Goal: Communication & Community: Share content

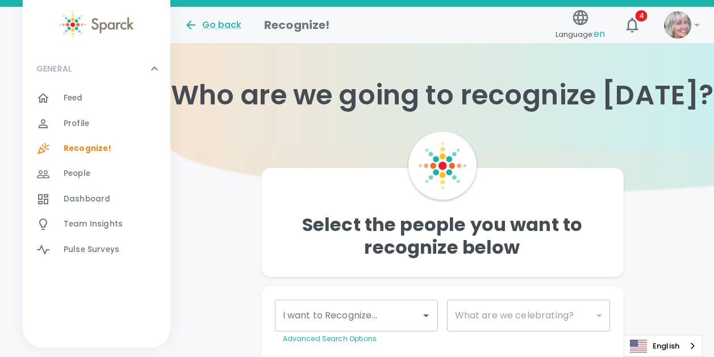
click at [86, 194] on span "Dashboard" at bounding box center [87, 199] width 47 height 11
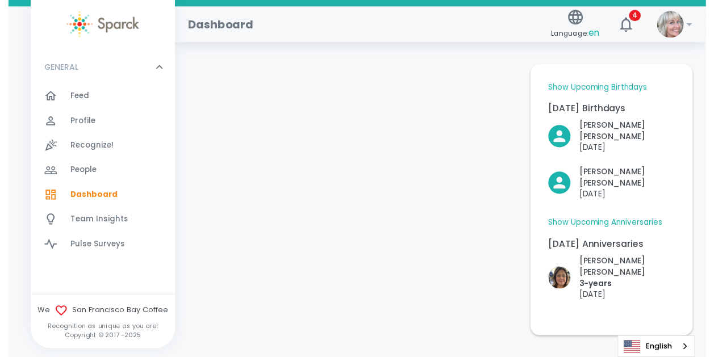
scroll to position [62, 0]
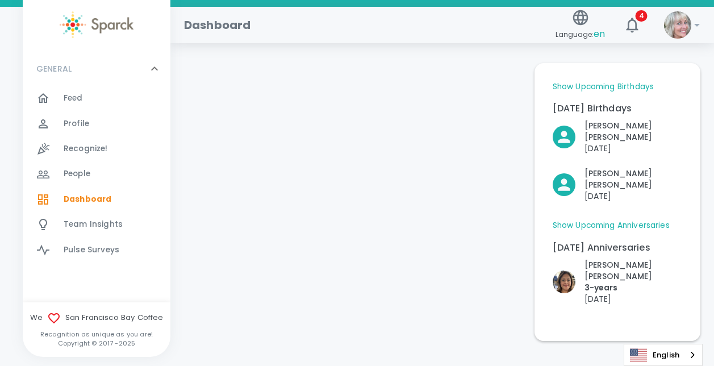
click at [77, 197] on span "Dashboard" at bounding box center [88, 199] width 48 height 11
click at [91, 146] on span "Recognize!" at bounding box center [86, 148] width 44 height 11
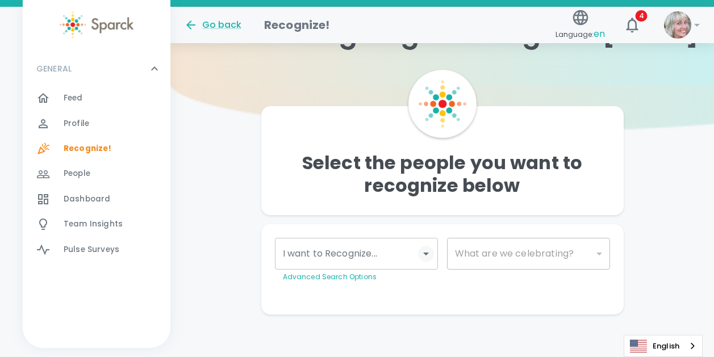
click at [423, 261] on button "Open" at bounding box center [426, 254] width 16 height 16
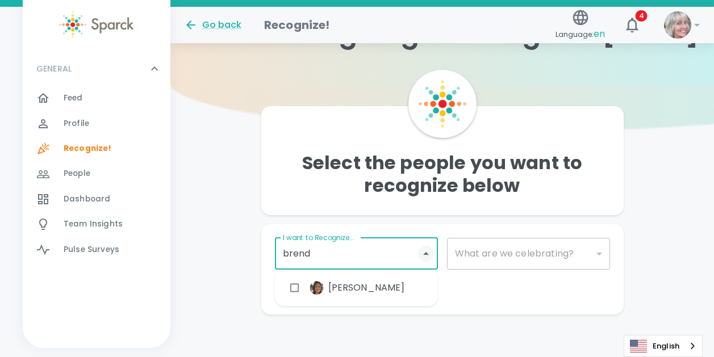
type input "[PERSON_NAME]"
click at [294, 288] on input "checkbox" at bounding box center [295, 288] width 22 height 22
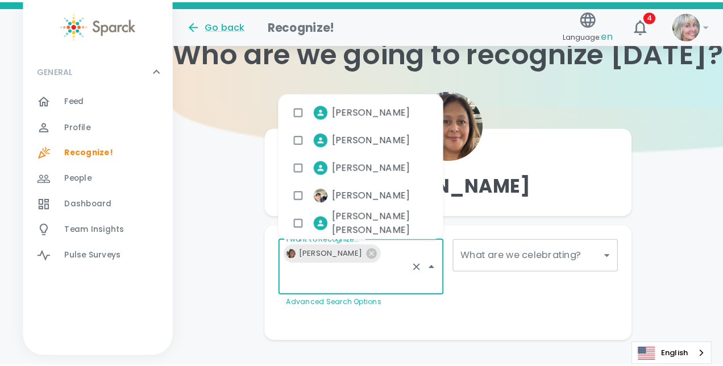
scroll to position [35, 0]
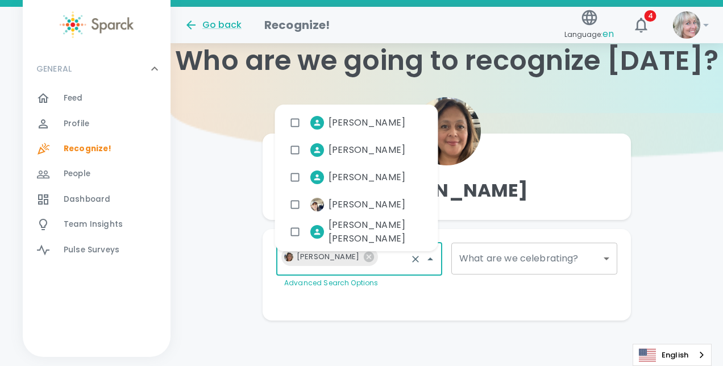
click at [600, 249] on body "Skip Navigation Go back Recognize! Language: en 4 ! GENERAL 0 Feed 0 Profile 0 …" at bounding box center [361, 165] width 723 height 401
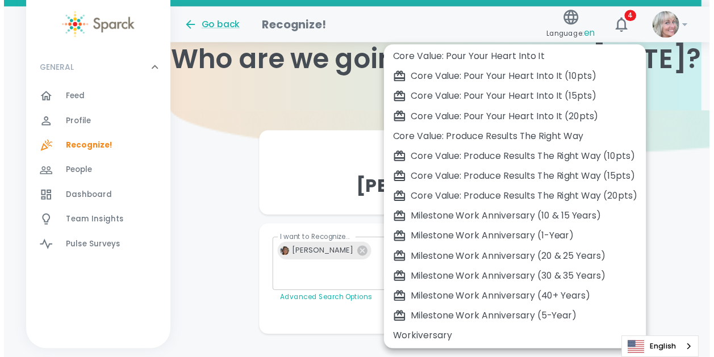
scroll to position [352, 0]
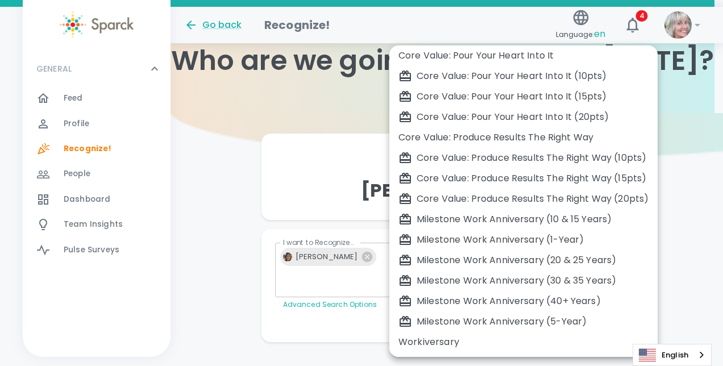
click at [433, 342] on div "Workiversary" at bounding box center [523, 342] width 250 height 14
type input "2073"
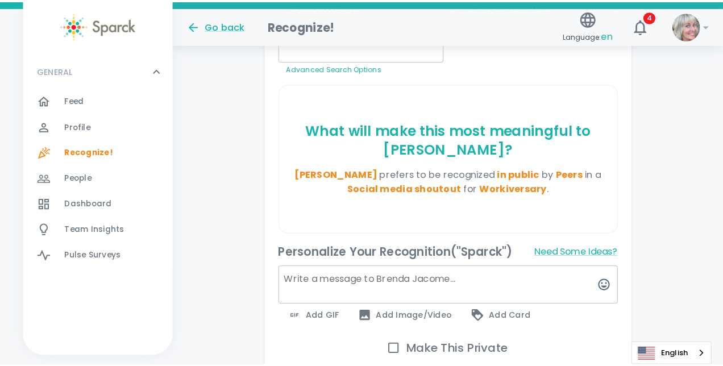
scroll to position [274, 0]
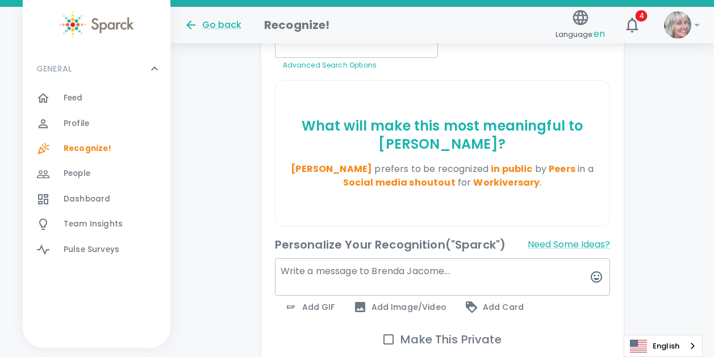
click at [325, 301] on span "Add GIF" at bounding box center [309, 308] width 51 height 14
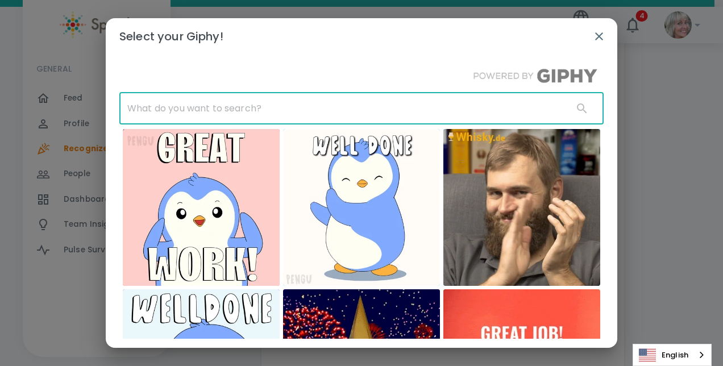
click at [319, 105] on input "text" at bounding box center [341, 109] width 444 height 32
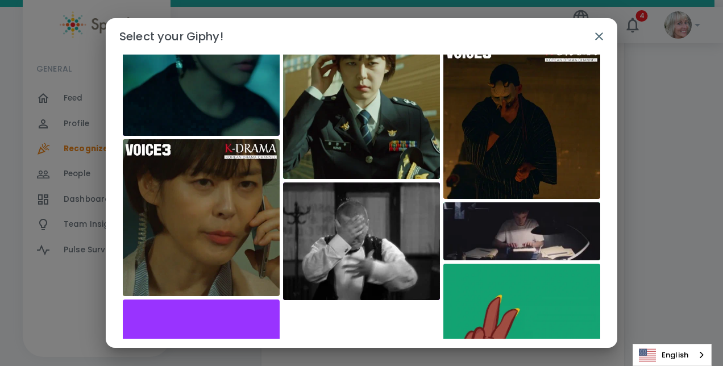
scroll to position [0, 0]
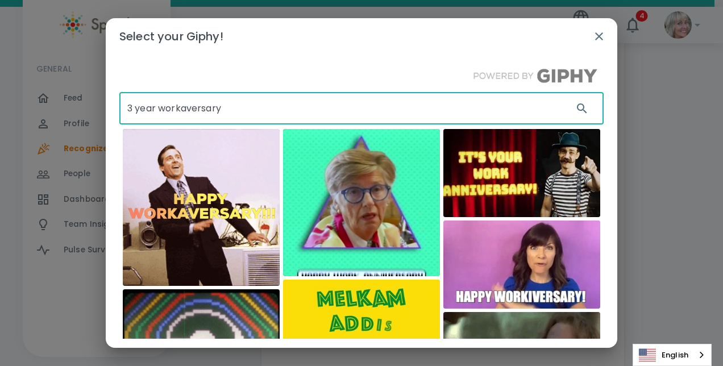
click at [161, 108] on input "3 year workaversary" at bounding box center [341, 109] width 444 height 32
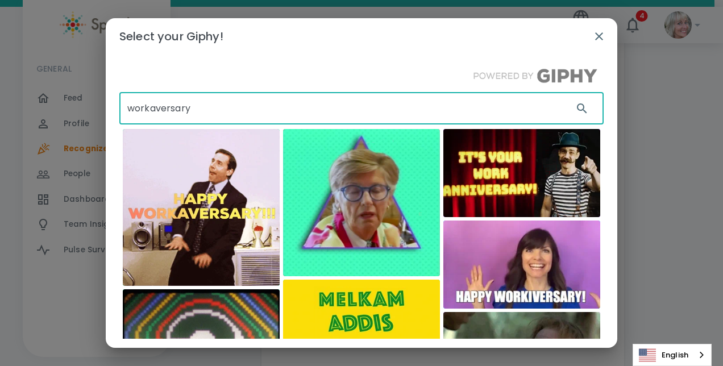
click at [207, 99] on input "workaversary" at bounding box center [341, 109] width 444 height 32
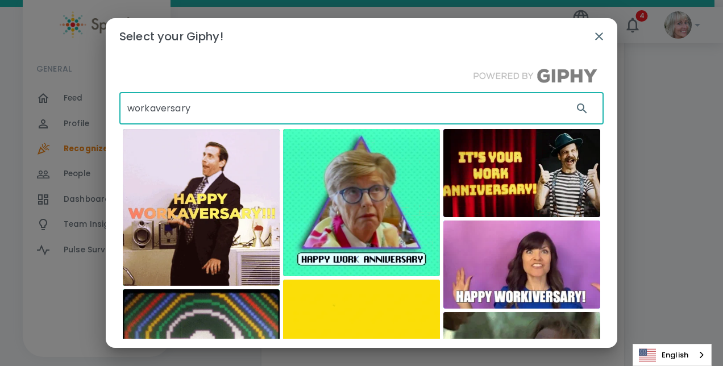
type input "workaversary"
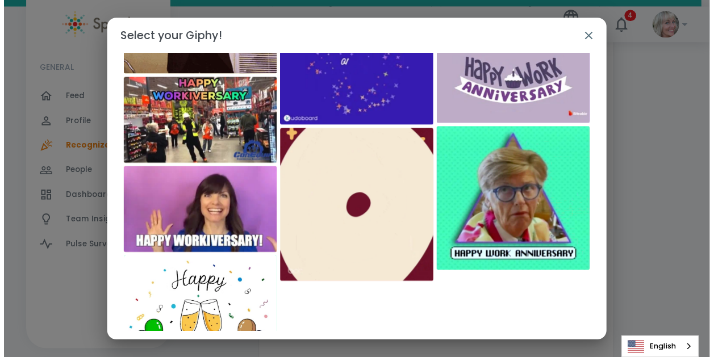
scroll to position [211, 0]
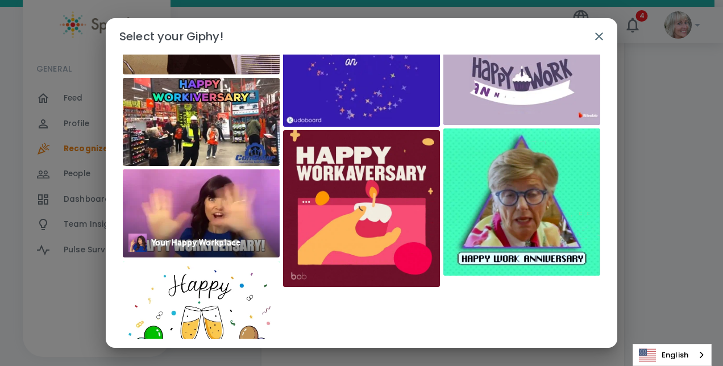
click at [231, 217] on img at bounding box center [201, 213] width 157 height 88
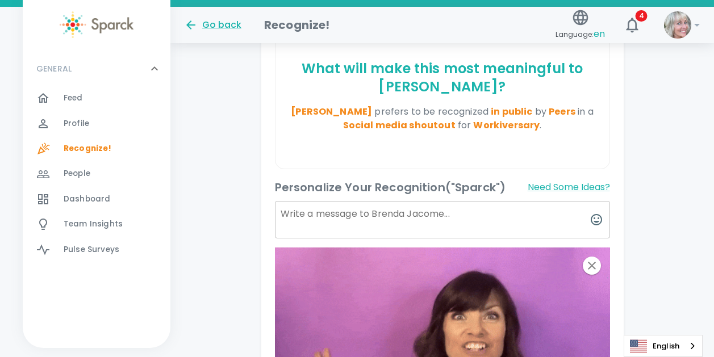
scroll to position [319, 0]
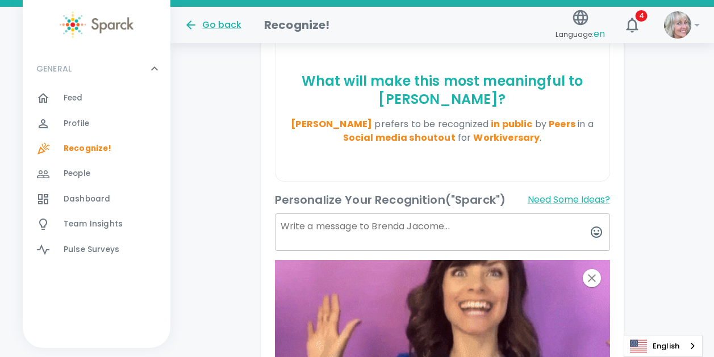
click at [393, 214] on textarea at bounding box center [442, 233] width 335 height 38
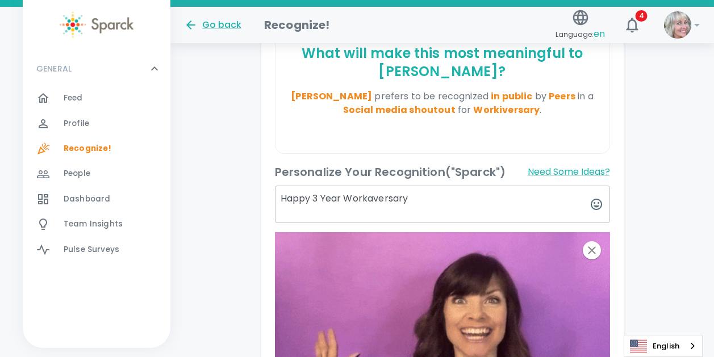
scroll to position [344, 0]
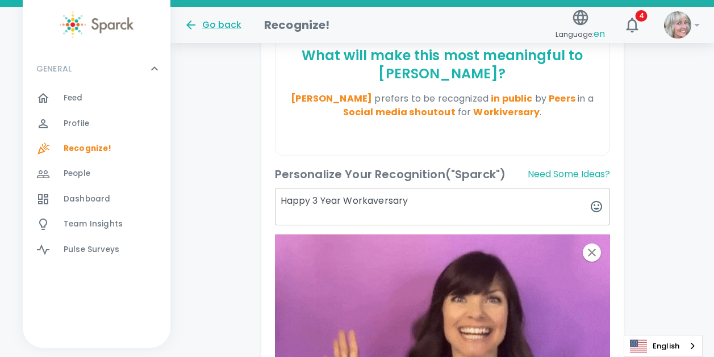
click at [385, 188] on textarea "Happy 3 Year Workaversary" at bounding box center [442, 207] width 335 height 38
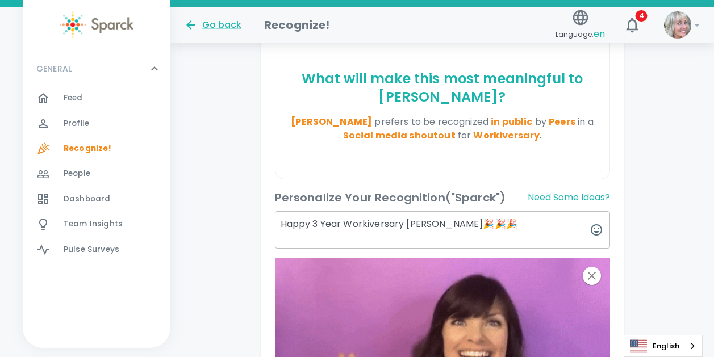
scroll to position [317, 0]
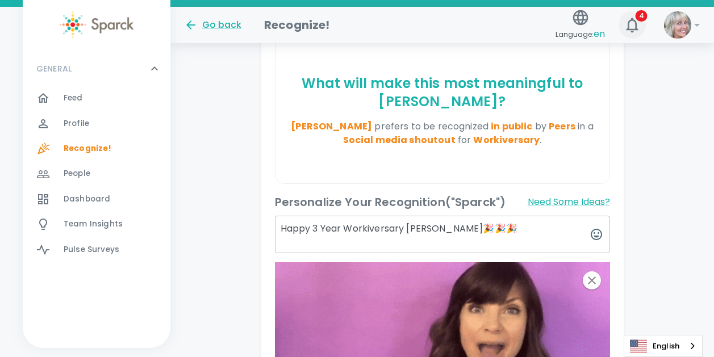
type textarea "Happy 3 Year Workiversary [PERSON_NAME]🎉🎉🎉"
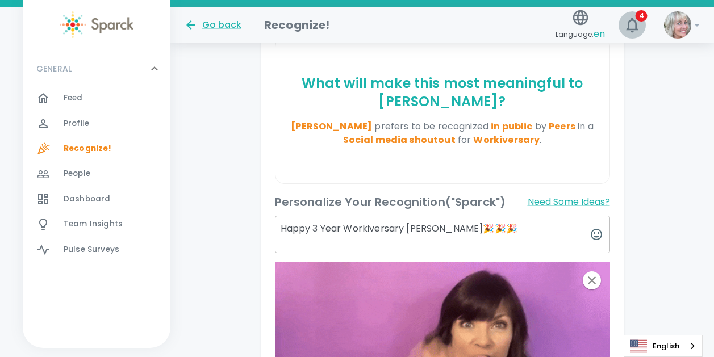
click at [633, 22] on icon "button" at bounding box center [632, 25] width 18 height 18
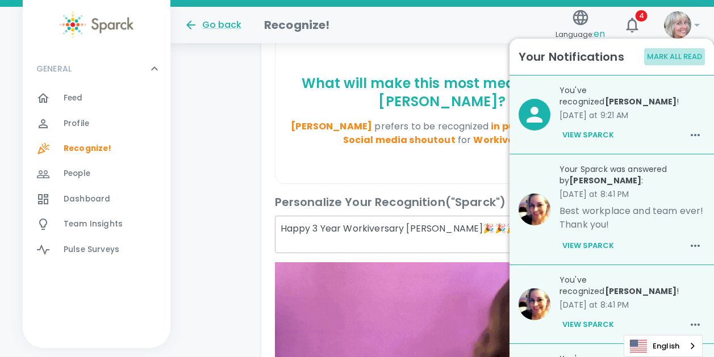
click at [664, 57] on button "Mark All Read" at bounding box center [675, 57] width 61 height 18
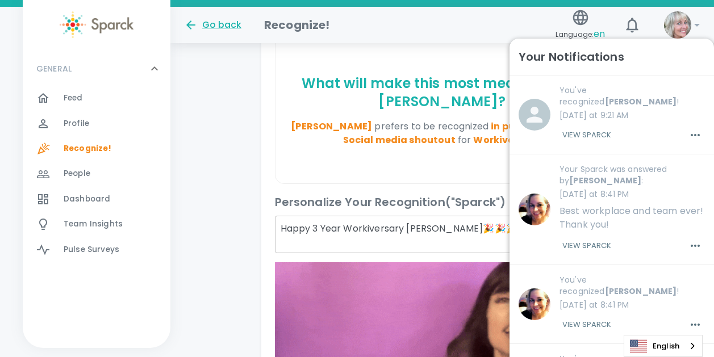
click at [465, 22] on div "Go back Recognize!" at bounding box center [363, 20] width 376 height 27
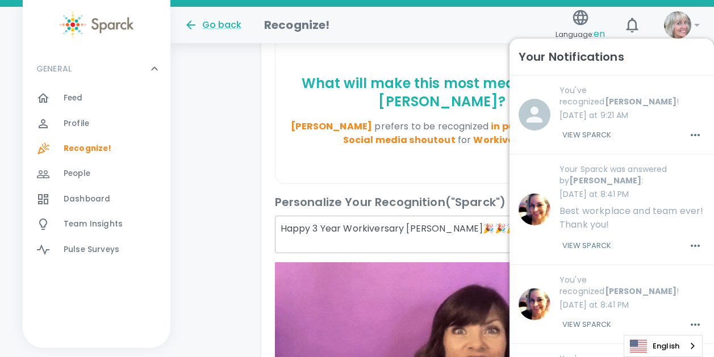
click at [465, 22] on div "Go back Recognize!" at bounding box center [363, 20] width 376 height 27
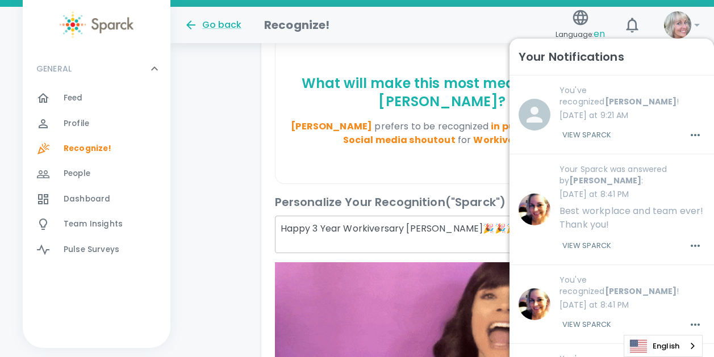
click at [465, 22] on div "Go back Recognize!" at bounding box center [363, 20] width 376 height 27
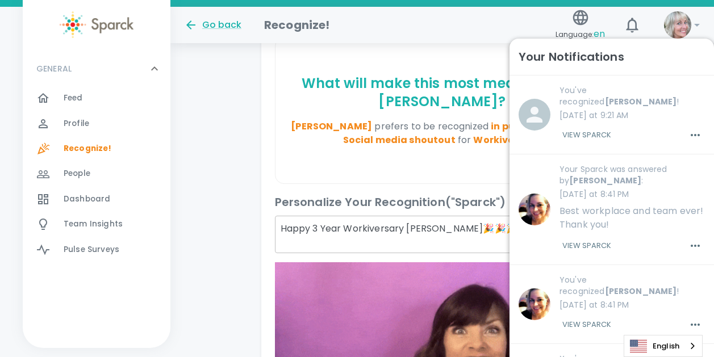
click at [411, 139] on div "What will make this most meaningful to [PERSON_NAME] ? [PERSON_NAME] prefers to…" at bounding box center [443, 111] width 334 height 146
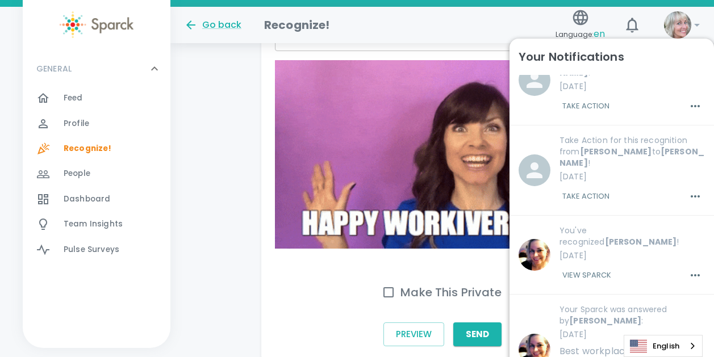
scroll to position [521, 0]
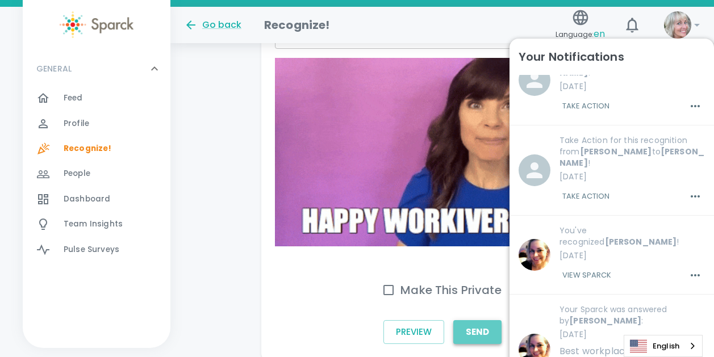
click at [480, 321] on button "Send" at bounding box center [478, 333] width 48 height 24
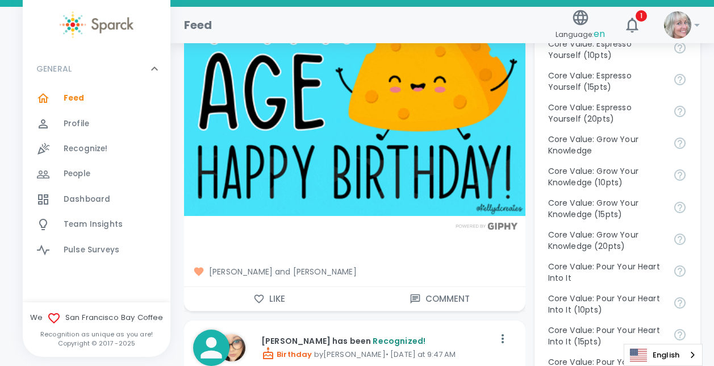
scroll to position [889, 0]
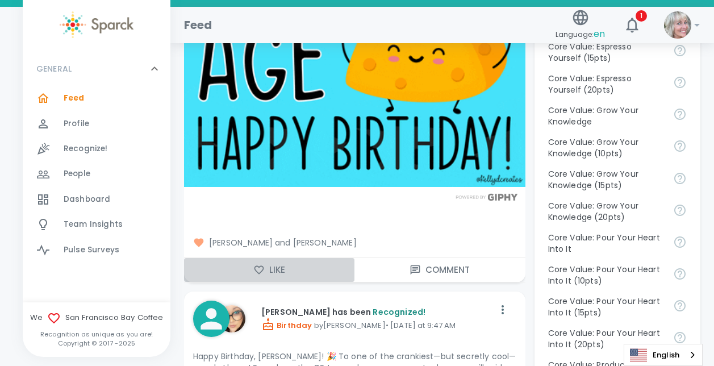
click at [260, 267] on icon "button" at bounding box center [258, 269] width 11 height 11
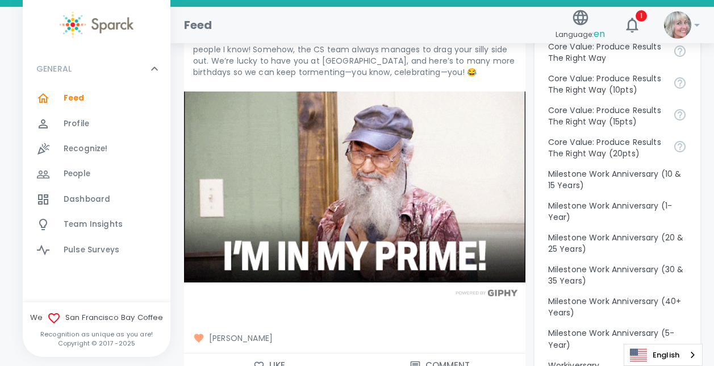
scroll to position [1215, 0]
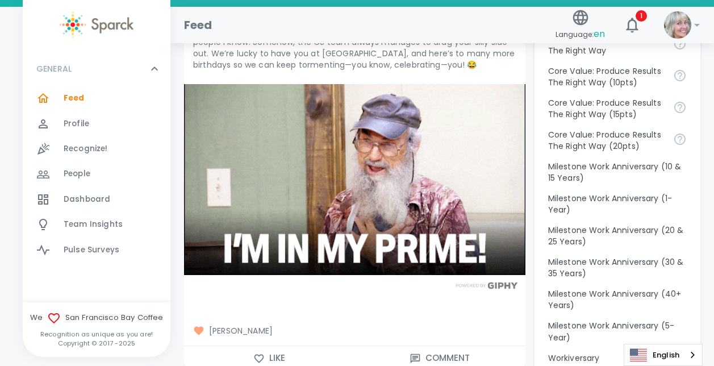
click at [263, 357] on icon "button" at bounding box center [258, 358] width 11 height 11
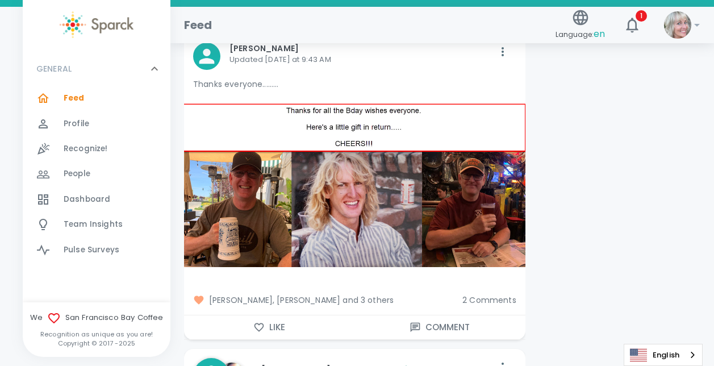
scroll to position [1591, 0]
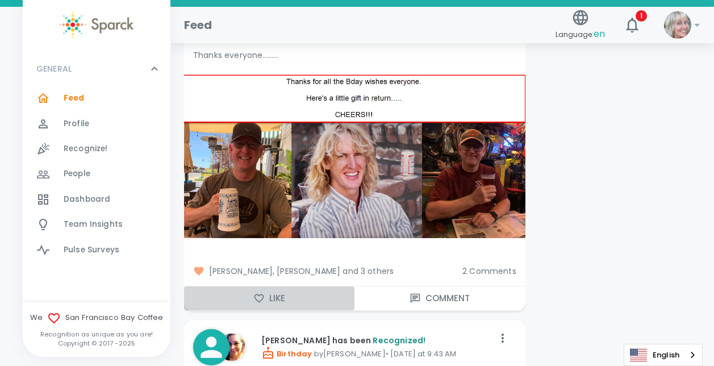
click at [259, 296] on icon "button" at bounding box center [260, 298] width 10 height 9
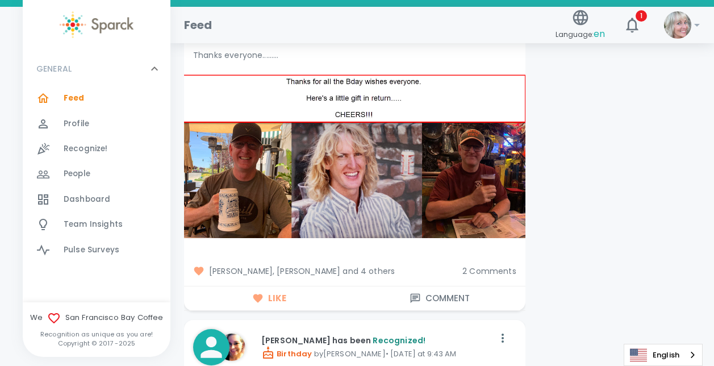
click at [479, 268] on span "2 Comments" at bounding box center [490, 270] width 54 height 11
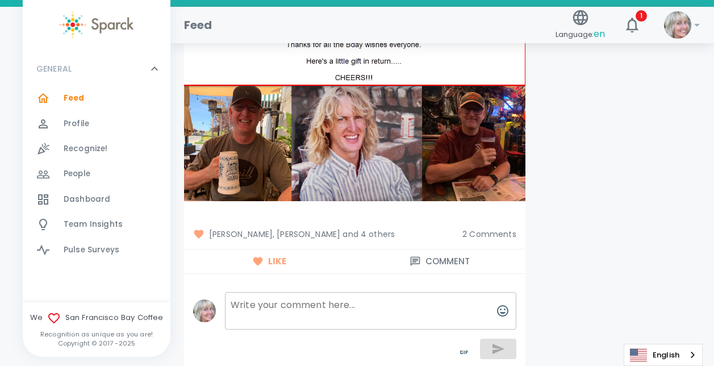
scroll to position [1635, 0]
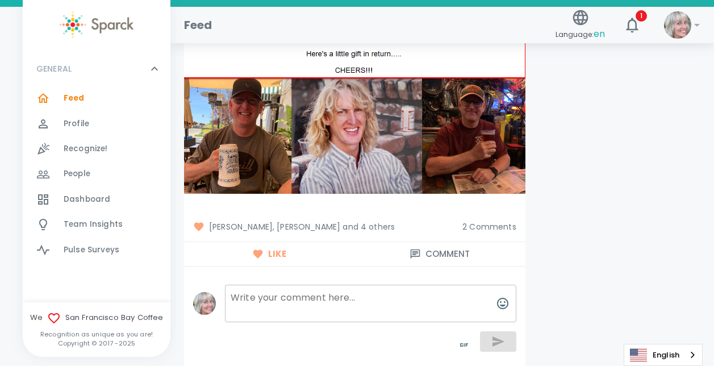
click at [348, 300] on textarea at bounding box center [371, 304] width 292 height 38
click at [238, 292] on textarea at bounding box center [371, 304] width 292 height 38
click at [329, 296] on textarea "Owne [PERSON_NAME]" at bounding box center [371, 304] width 292 height 38
click at [255, 300] on textarea "Owne [PERSON_NAME] doppelganger" at bounding box center [371, 304] width 292 height 38
click at [371, 296] on textarea "[PERSON_NAME] doppelganger" at bounding box center [371, 304] width 292 height 38
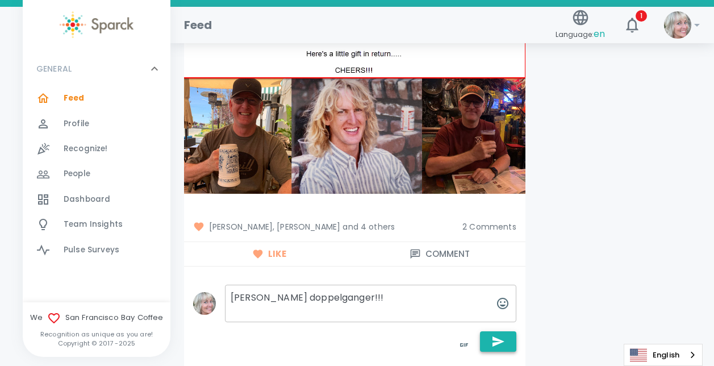
type textarea "[PERSON_NAME] doppelganger!!!"
click at [500, 341] on icon "button" at bounding box center [499, 341] width 12 height 10
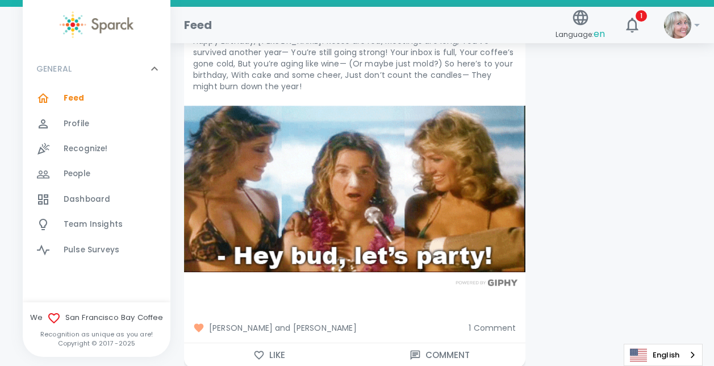
scroll to position [2209, 0]
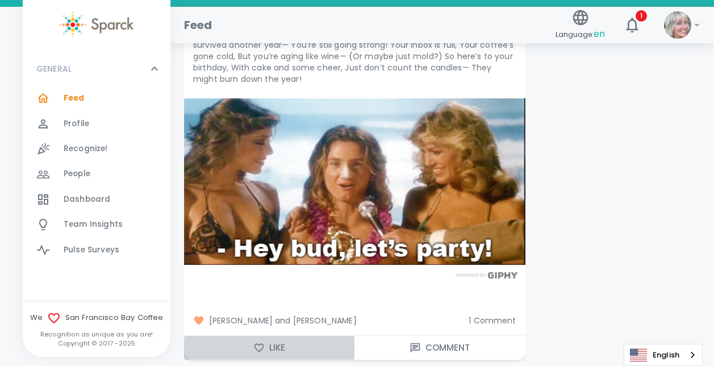
click at [257, 346] on icon "button" at bounding box center [258, 347] width 11 height 11
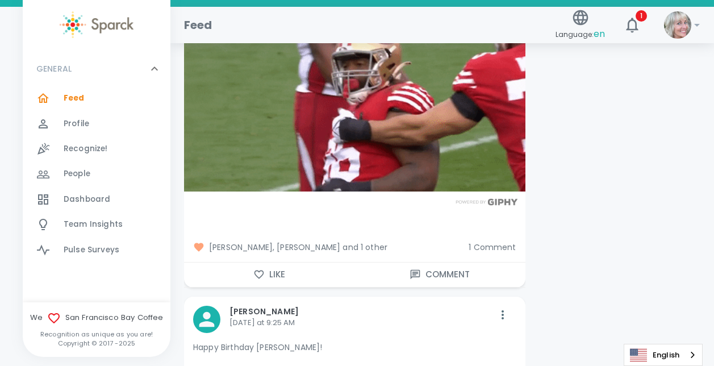
scroll to position [2715, 0]
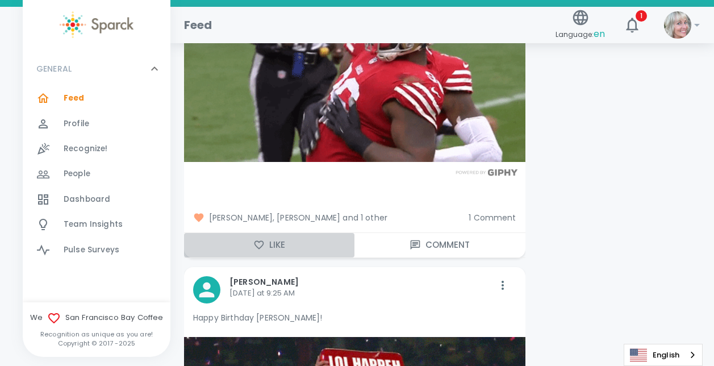
click at [260, 246] on icon "button" at bounding box center [258, 244] width 11 height 11
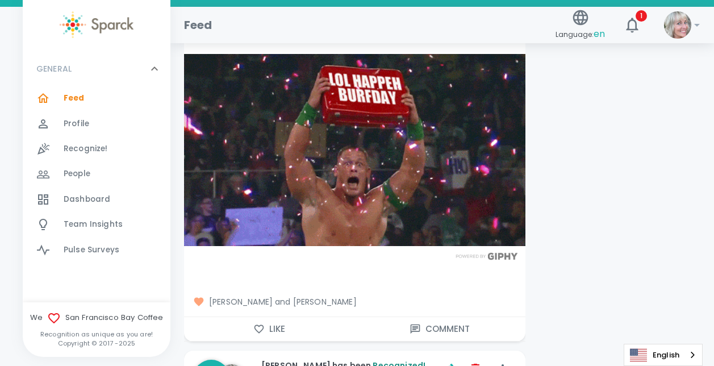
scroll to position [3005, 0]
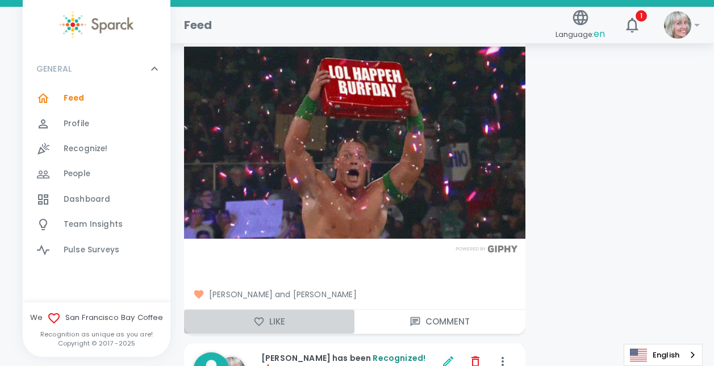
click at [260, 316] on icon "button" at bounding box center [258, 321] width 11 height 11
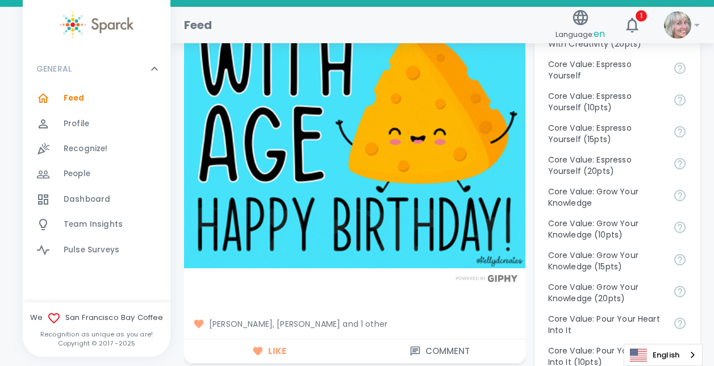
scroll to position [0, 0]
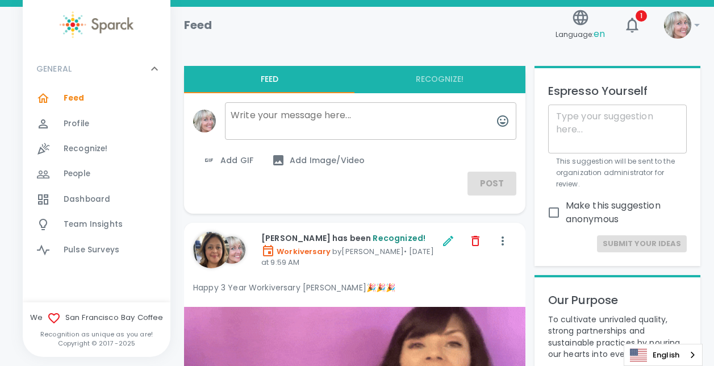
click at [98, 197] on span "Dashboard" at bounding box center [87, 199] width 47 height 11
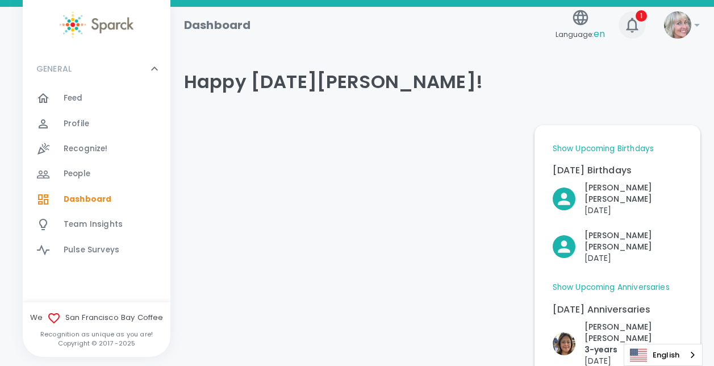
click at [633, 27] on icon "button" at bounding box center [632, 25] width 18 height 18
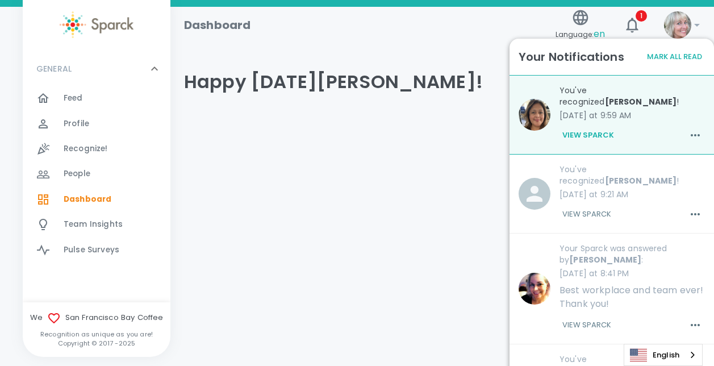
click at [383, 74] on h4 "Happy [DATE][PERSON_NAME]!" at bounding box center [442, 81] width 517 height 23
